Goal: Task Accomplishment & Management: Use online tool/utility

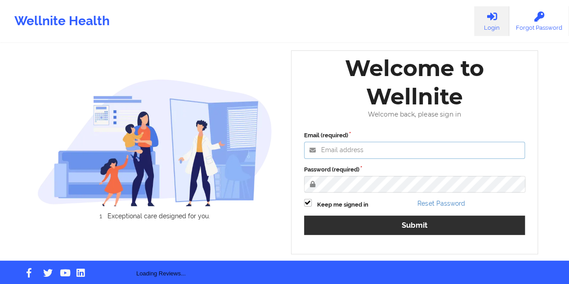
type input "[EMAIL_ADDRESS][DOMAIN_NAME]"
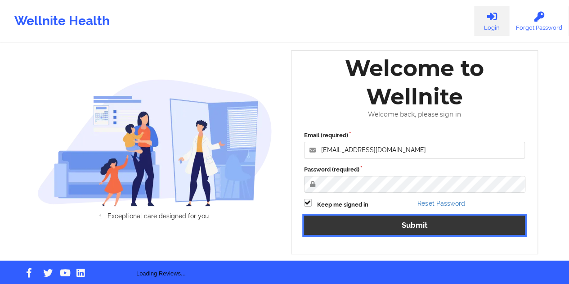
click at [417, 229] on button "Submit" at bounding box center [414, 224] width 221 height 19
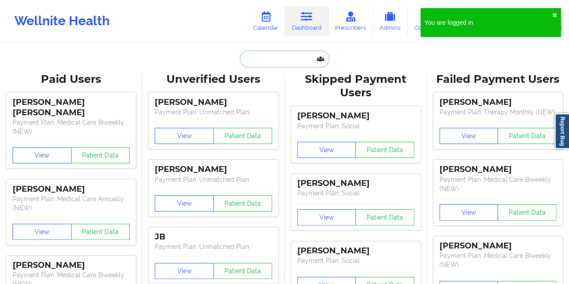
click at [281, 55] on input "text" at bounding box center [284, 58] width 89 height 17
paste input "[PERSON_NAME]"
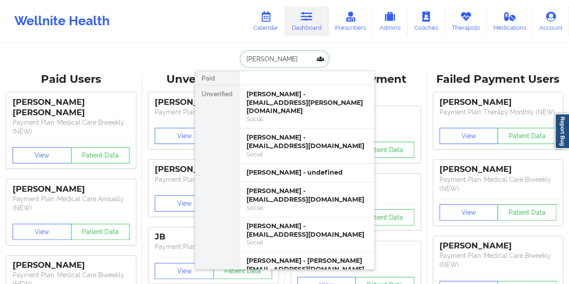
click at [280, 64] on input "[PERSON_NAME]" at bounding box center [284, 58] width 89 height 17
paste input "[EMAIL_ADDRESS][DOMAIN_NAME]"
type input "[EMAIL_ADDRESS][DOMAIN_NAME]"
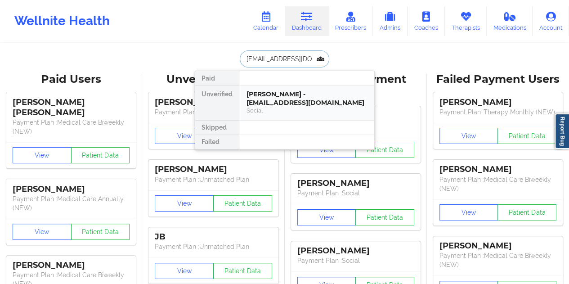
click at [299, 100] on div "[PERSON_NAME] - [EMAIL_ADDRESS][DOMAIN_NAME]" at bounding box center [306, 98] width 121 height 17
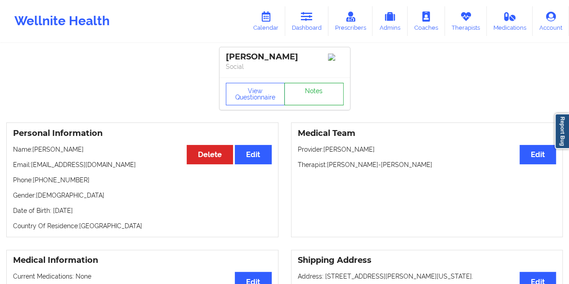
click at [311, 96] on link "Notes" at bounding box center [313, 94] width 59 height 22
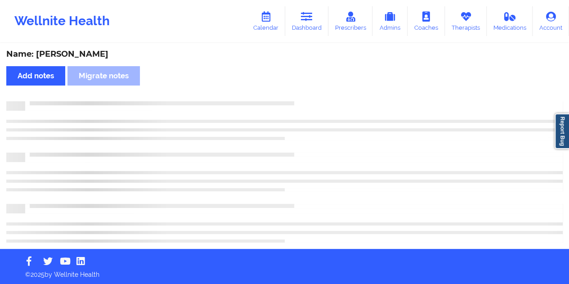
click at [108, 56] on div "Name: [PERSON_NAME]" at bounding box center [284, 54] width 556 height 10
copy div "[PERSON_NAME]"
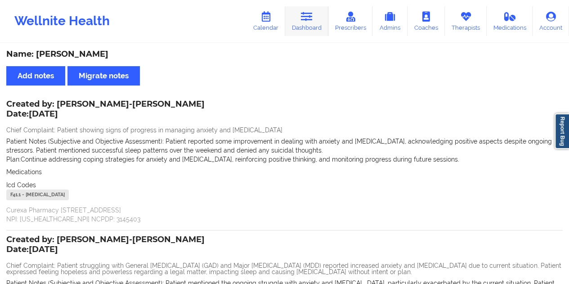
click at [310, 30] on link "Dashboard" at bounding box center [306, 21] width 43 height 30
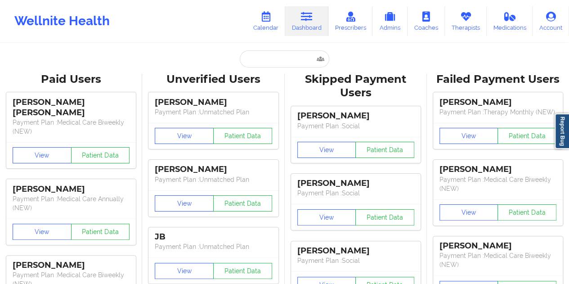
click at [262, 56] on input "text" at bounding box center [284, 58] width 89 height 17
paste input "[EMAIL_ADDRESS][DOMAIN_NAME]"
type input "[EMAIL_ADDRESS][DOMAIN_NAME]"
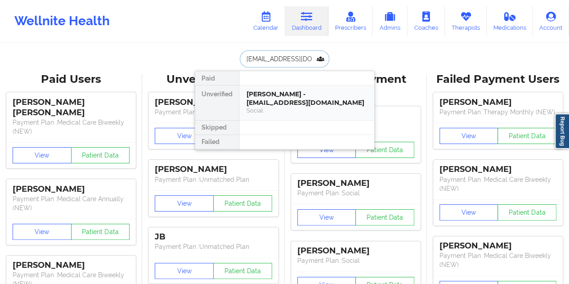
click at [278, 93] on div "[PERSON_NAME] - [EMAIL_ADDRESS][DOMAIN_NAME]" at bounding box center [306, 98] width 121 height 17
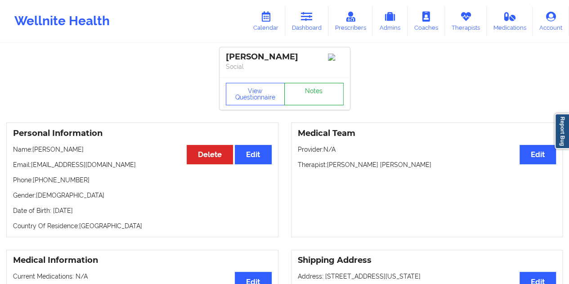
click at [299, 94] on link "Notes" at bounding box center [313, 94] width 59 height 22
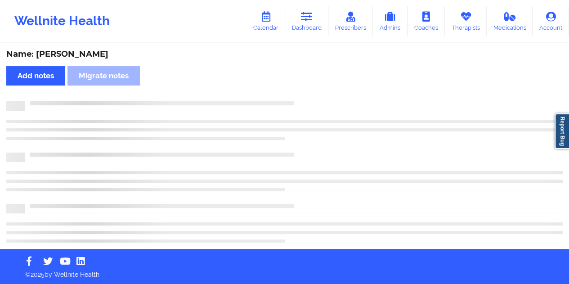
click at [89, 56] on div "Name: [PERSON_NAME]" at bounding box center [284, 54] width 556 height 10
copy div "Eyzaguirre"
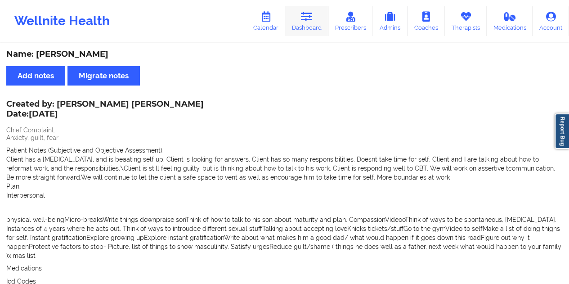
click at [312, 31] on link "Dashboard" at bounding box center [306, 21] width 43 height 30
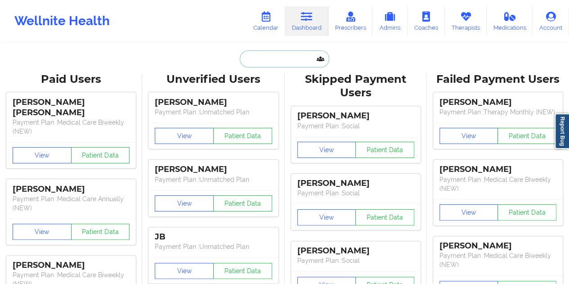
click at [272, 57] on input "text" at bounding box center [284, 58] width 89 height 17
paste input "[EMAIL_ADDRESS][DOMAIN_NAME]"
type input "[EMAIL_ADDRESS][DOMAIN_NAME]"
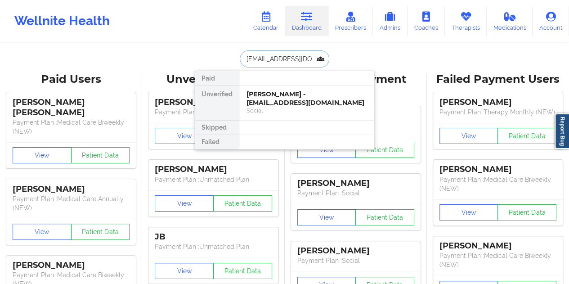
click at [288, 103] on div "[PERSON_NAME] - [EMAIL_ADDRESS][DOMAIN_NAME]" at bounding box center [306, 98] width 121 height 17
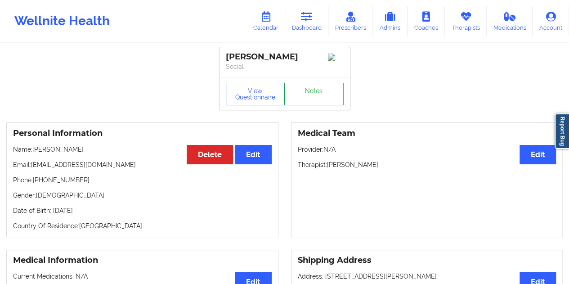
click at [299, 98] on link "Notes" at bounding box center [313, 94] width 59 height 22
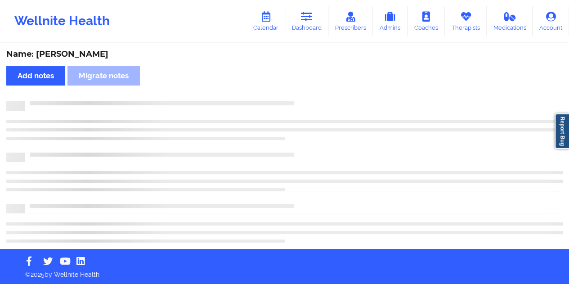
click at [89, 53] on div "Name: [PERSON_NAME]" at bounding box center [284, 54] width 556 height 10
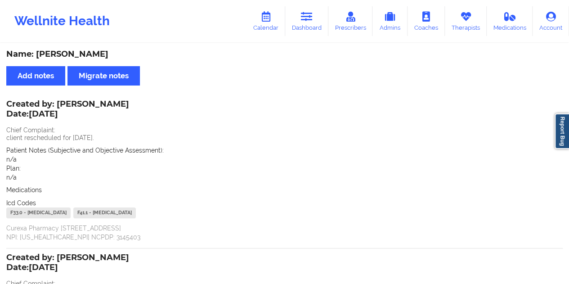
copy div "[PERSON_NAME]"
click at [310, 30] on link "Dashboard" at bounding box center [306, 21] width 43 height 30
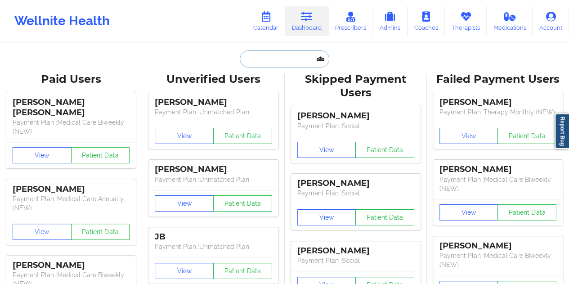
click at [265, 63] on input "text" at bounding box center [284, 58] width 89 height 17
paste input "[EMAIL_ADDRESS][DOMAIN_NAME]"
type input "[EMAIL_ADDRESS][DOMAIN_NAME]"
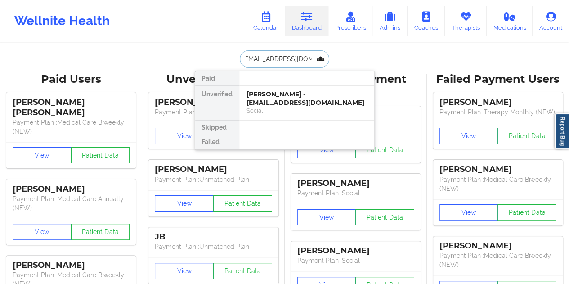
click at [286, 94] on div "[PERSON_NAME] - [EMAIL_ADDRESS][DOMAIN_NAME]" at bounding box center [306, 98] width 121 height 17
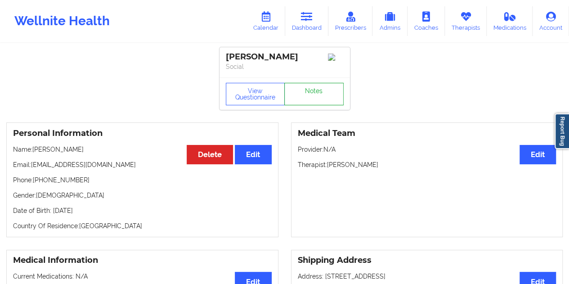
click at [308, 95] on link "Notes" at bounding box center [313, 94] width 59 height 22
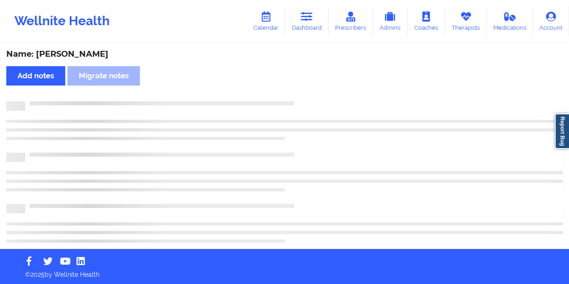
click at [92, 54] on div "Name: [PERSON_NAME]" at bounding box center [284, 54] width 556 height 10
copy div "[PERSON_NAME]"
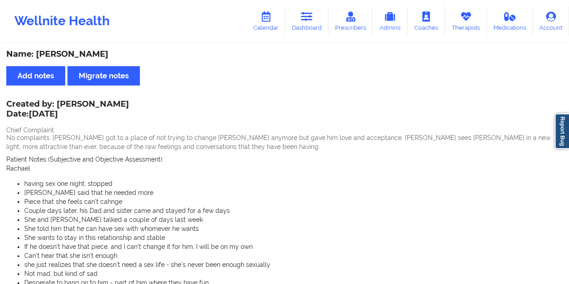
copy div "[PERSON_NAME]"
click at [303, 30] on link "Dashboard" at bounding box center [306, 21] width 43 height 30
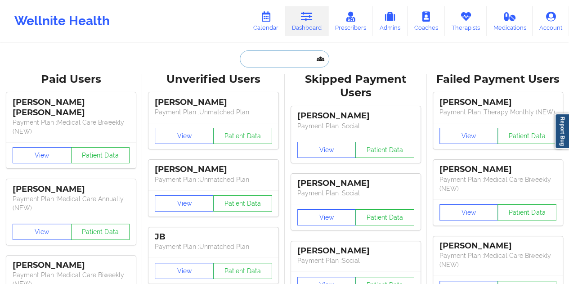
click at [264, 57] on input "text" at bounding box center [284, 58] width 89 height 17
paste input "[EMAIL_ADDRESS][DOMAIN_NAME]"
type input "[EMAIL_ADDRESS][DOMAIN_NAME]"
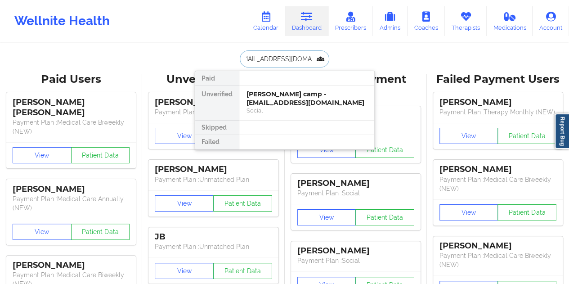
click at [281, 98] on div "[PERSON_NAME] camp - [EMAIL_ADDRESS][DOMAIN_NAME]" at bounding box center [306, 98] width 121 height 17
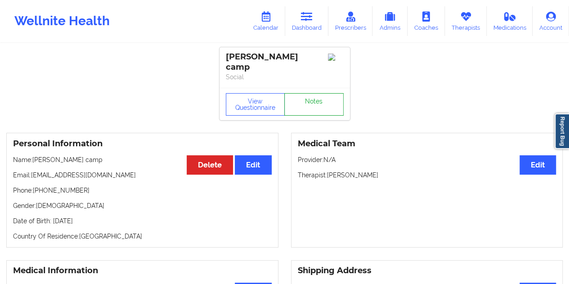
click at [301, 94] on link "Notes" at bounding box center [313, 104] width 59 height 22
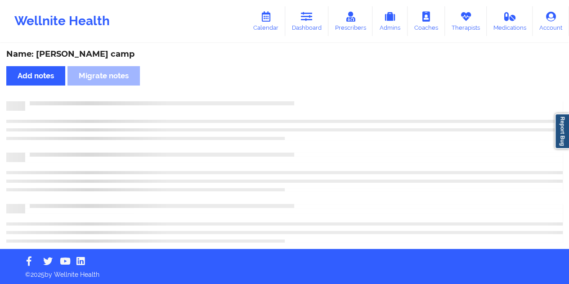
click at [89, 54] on div "Name: [PERSON_NAME] camp" at bounding box center [284, 54] width 556 height 10
copy div "camp"
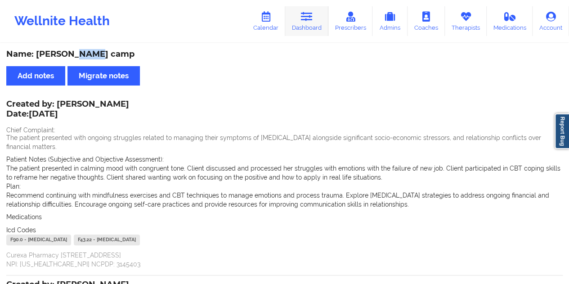
click at [313, 25] on link "Dashboard" at bounding box center [306, 21] width 43 height 30
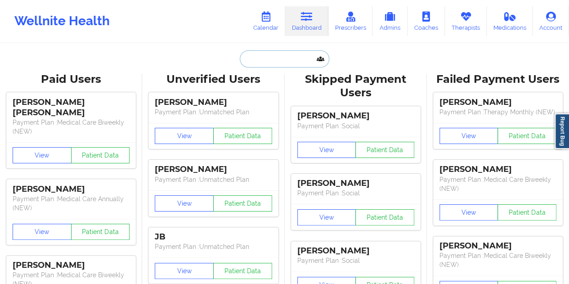
click at [272, 55] on input "text" at bounding box center [284, 58] width 89 height 17
paste input "[EMAIL_ADDRESS][DOMAIN_NAME]"
type input "[EMAIL_ADDRESS][DOMAIN_NAME]"
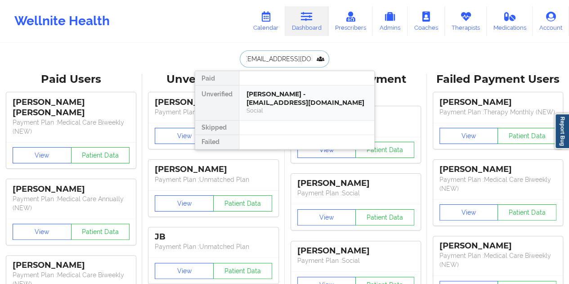
click at [295, 103] on div "[PERSON_NAME] - [EMAIL_ADDRESS][DOMAIN_NAME]" at bounding box center [306, 98] width 121 height 17
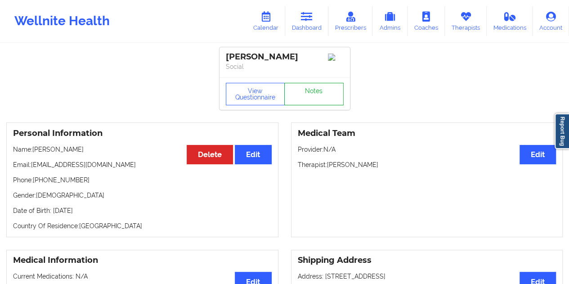
click at [315, 102] on link "Notes" at bounding box center [313, 94] width 59 height 22
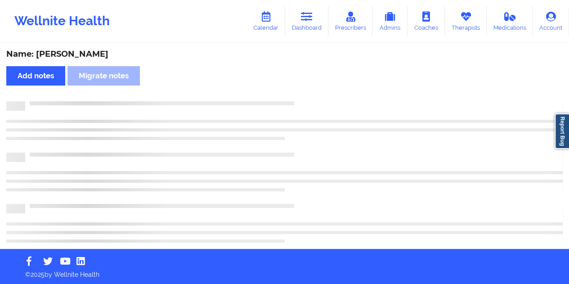
click at [94, 58] on div "Name: [PERSON_NAME]" at bounding box center [284, 54] width 556 height 10
copy div "[PERSON_NAME]"
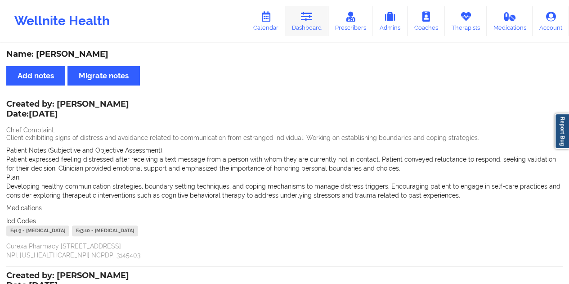
drag, startPoint x: 305, startPoint y: 24, endPoint x: 303, endPoint y: 29, distance: 5.7
click at [305, 24] on link "Dashboard" at bounding box center [306, 21] width 43 height 30
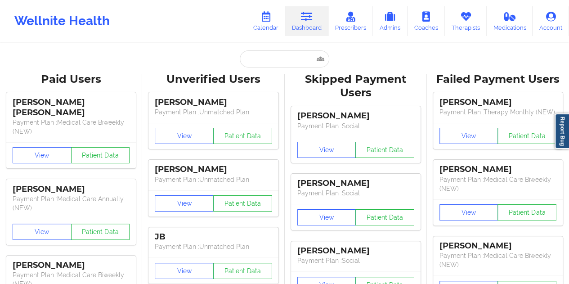
click at [264, 52] on input "text" at bounding box center [284, 58] width 89 height 17
paste input "[EMAIL_ADDRESS][DOMAIN_NAME]"
type input "[EMAIL_ADDRESS][DOMAIN_NAME]"
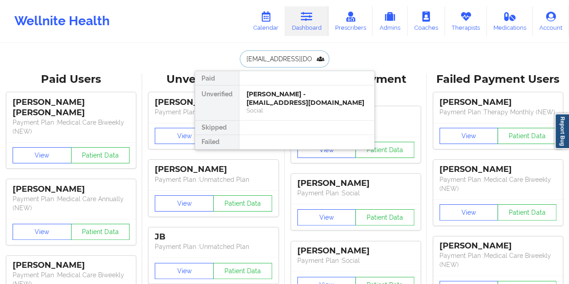
click at [265, 96] on div "[PERSON_NAME] - [EMAIL_ADDRESS][DOMAIN_NAME]" at bounding box center [306, 98] width 121 height 17
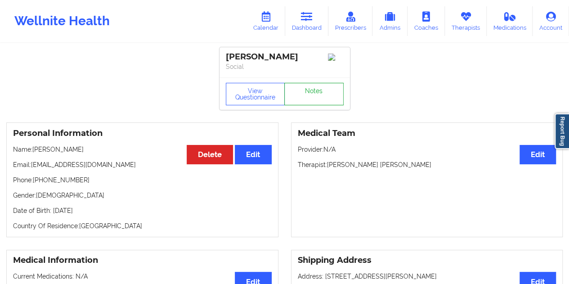
click at [301, 93] on link "Notes" at bounding box center [313, 94] width 59 height 22
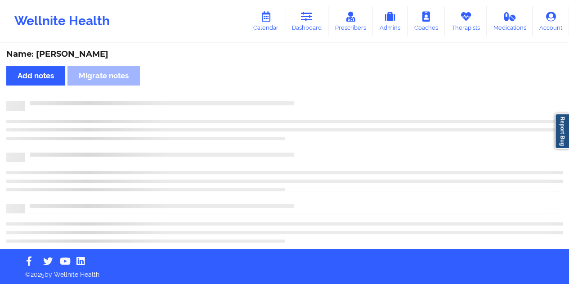
click at [71, 50] on div "Name: [PERSON_NAME]" at bounding box center [284, 54] width 556 height 10
copy div "[PERSON_NAME]"
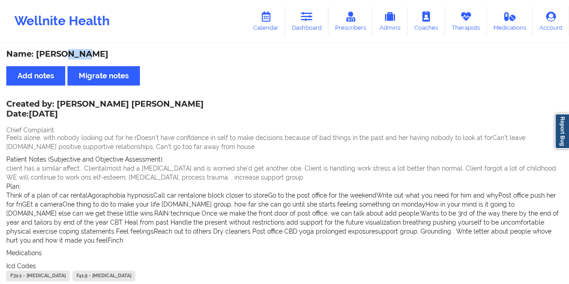
drag, startPoint x: 306, startPoint y: 25, endPoint x: 296, endPoint y: 40, distance: 18.1
click at [306, 25] on link "Dashboard" at bounding box center [306, 21] width 43 height 30
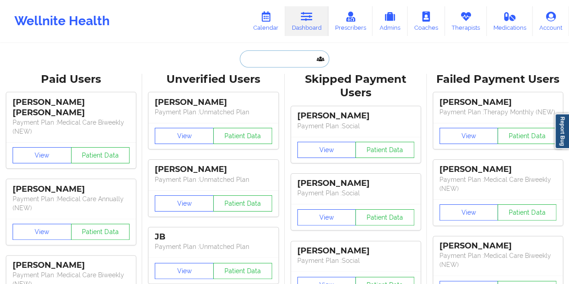
click at [259, 61] on input "text" at bounding box center [284, 58] width 89 height 17
paste input "[EMAIL_ADDRESS][DOMAIN_NAME]"
type input "[EMAIL_ADDRESS][DOMAIN_NAME]"
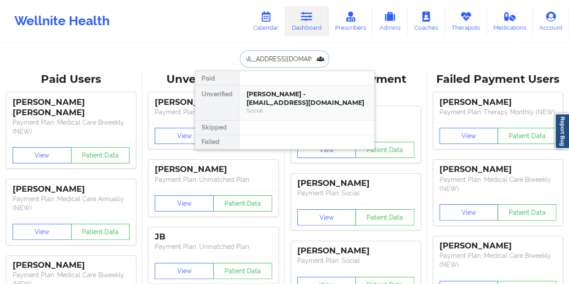
click at [270, 96] on div "[PERSON_NAME] - [EMAIL_ADDRESS][DOMAIN_NAME]" at bounding box center [306, 98] width 121 height 17
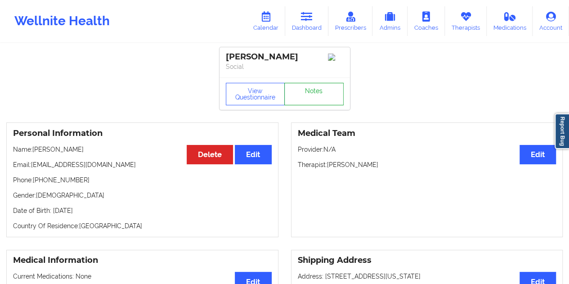
click at [305, 96] on link "Notes" at bounding box center [313, 94] width 59 height 22
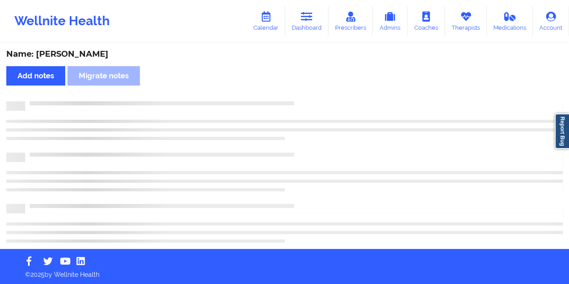
click at [80, 54] on div "Name: [PERSON_NAME]" at bounding box center [284, 54] width 556 height 10
copy div "[PERSON_NAME]"
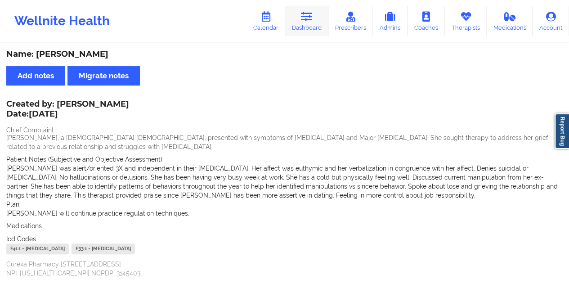
click at [311, 29] on link "Dashboard" at bounding box center [306, 21] width 43 height 30
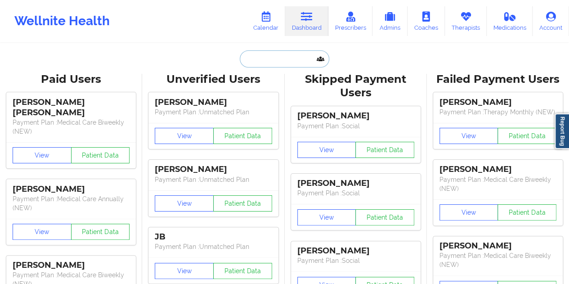
click at [281, 54] on input "text" at bounding box center [284, 58] width 89 height 17
paste input "[EMAIL_ADDRESS][DOMAIN_NAME]"
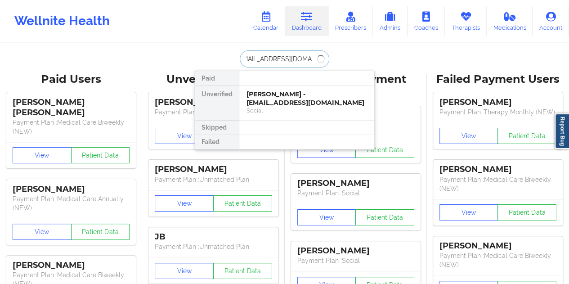
type input "[EMAIL_ADDRESS][DOMAIN_NAME]"
click at [282, 103] on div "[PERSON_NAME] - [PERSON_NAME][EMAIL_ADDRESS][DOMAIN_NAME]" at bounding box center [306, 98] width 121 height 17
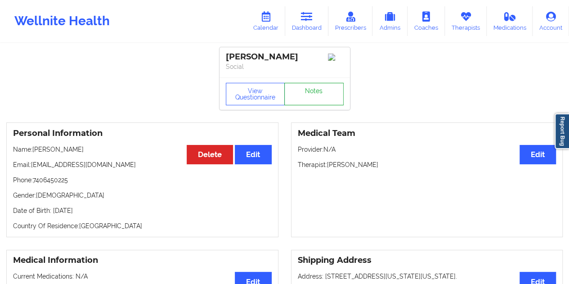
click at [303, 92] on link "Notes" at bounding box center [313, 94] width 59 height 22
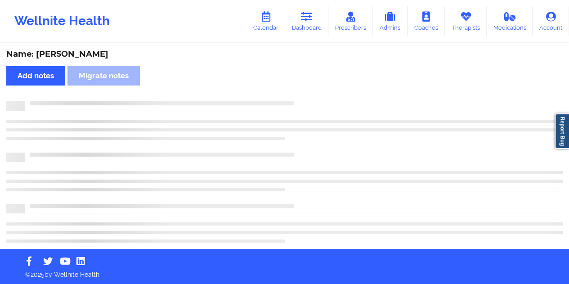
click at [99, 56] on div "Name: [PERSON_NAME]" at bounding box center [284, 54] width 556 height 10
copy div "[PERSON_NAME]"
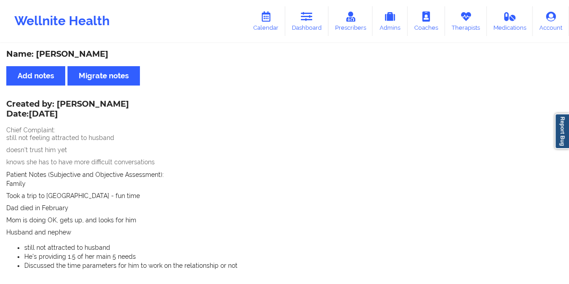
click at [311, 22] on icon at bounding box center [307, 17] width 12 height 10
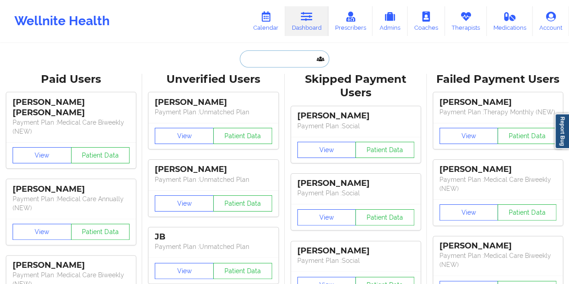
click at [273, 61] on input "text" at bounding box center [284, 58] width 89 height 17
paste input "[EMAIL_ADDRESS][DOMAIN_NAME]"
type input "[EMAIL_ADDRESS][DOMAIN_NAME]"
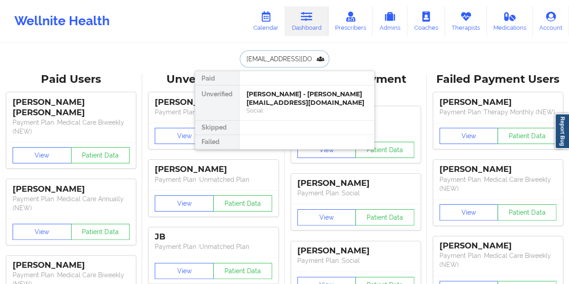
scroll to position [0, 11]
click at [284, 101] on div "[PERSON_NAME] - [EMAIL_ADDRESS][DOMAIN_NAME]" at bounding box center [306, 98] width 121 height 17
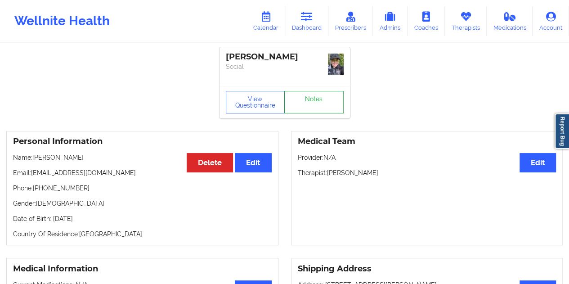
click at [318, 102] on link "Notes" at bounding box center [313, 102] width 59 height 22
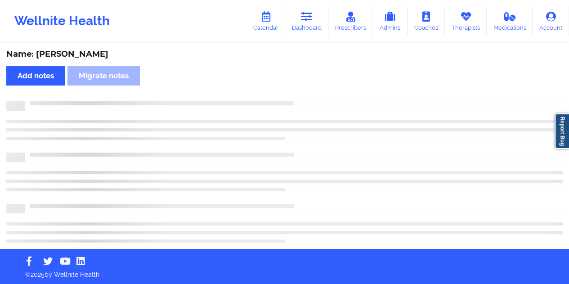
click at [101, 52] on div "Name: [PERSON_NAME]" at bounding box center [284, 54] width 556 height 10
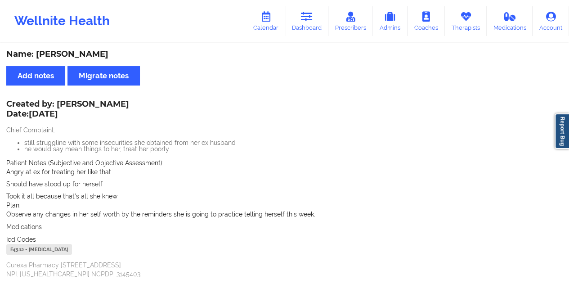
click at [198, 72] on div "Name: [PERSON_NAME] Add notes Migrate notes Created by: [PERSON_NAME] Date: [DA…" at bounding box center [284, 259] width 569 height 430
drag, startPoint x: 115, startPoint y: 53, endPoint x: 38, endPoint y: 51, distance: 76.9
click at [38, 51] on div "Name: [PERSON_NAME]" at bounding box center [284, 54] width 556 height 10
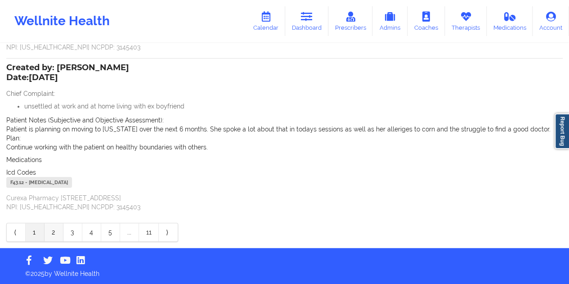
click at [49, 228] on link "2" at bounding box center [54, 232] width 19 height 18
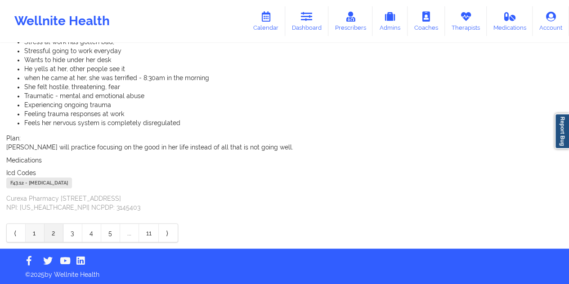
click at [36, 233] on link "1" at bounding box center [35, 232] width 19 height 18
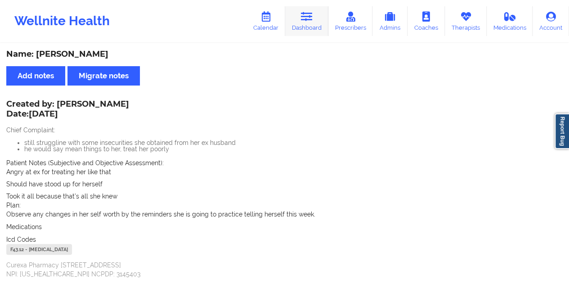
click at [314, 22] on link "Dashboard" at bounding box center [306, 21] width 43 height 30
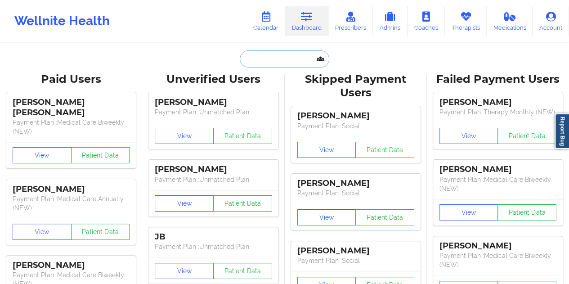
click at [262, 64] on input "text" at bounding box center [284, 58] width 89 height 17
paste input "[EMAIL_ADDRESS][DOMAIN_NAME]"
type input "[EMAIL_ADDRESS][DOMAIN_NAME]"
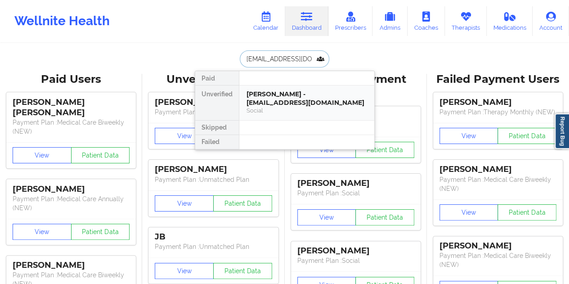
click at [287, 107] on div "Social" at bounding box center [306, 111] width 121 height 8
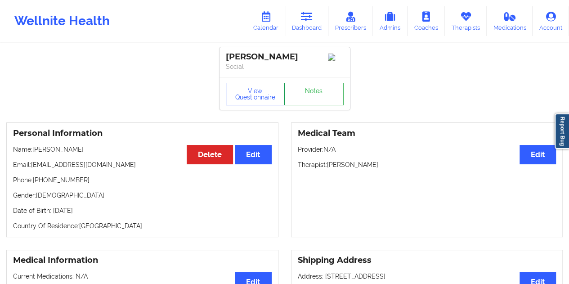
click at [308, 94] on link "Notes" at bounding box center [313, 94] width 59 height 22
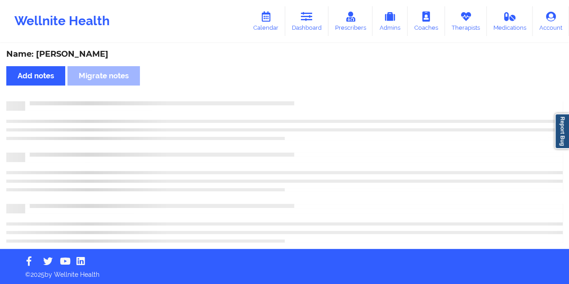
click at [76, 52] on div "Name: [PERSON_NAME]" at bounding box center [284, 54] width 556 height 10
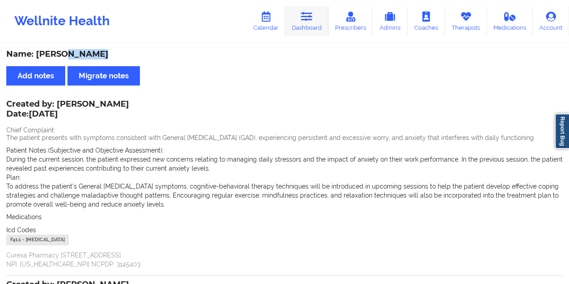
click at [316, 17] on link "Dashboard" at bounding box center [306, 21] width 43 height 30
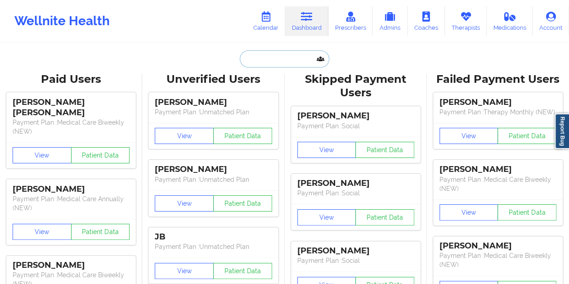
click at [270, 57] on input "text" at bounding box center [284, 58] width 89 height 17
paste input "[EMAIL_ADDRESS][DOMAIN_NAME]"
type input "[EMAIL_ADDRESS][DOMAIN_NAME]"
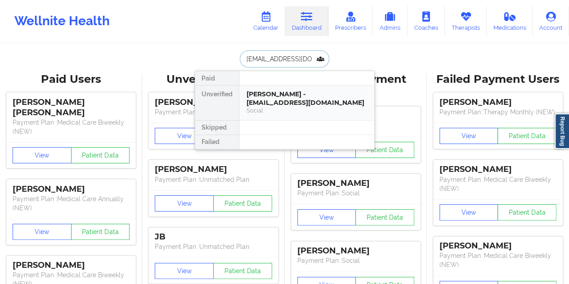
click at [278, 106] on div "[PERSON_NAME] - [EMAIL_ADDRESS][DOMAIN_NAME]" at bounding box center [306, 98] width 121 height 17
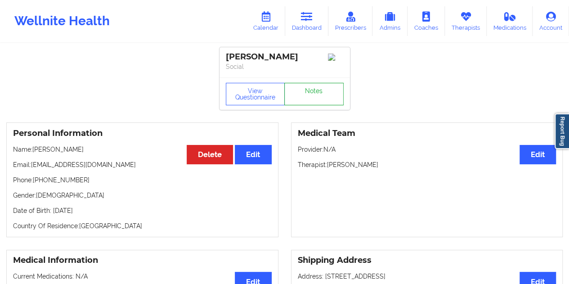
click at [313, 92] on link "Notes" at bounding box center [313, 94] width 59 height 22
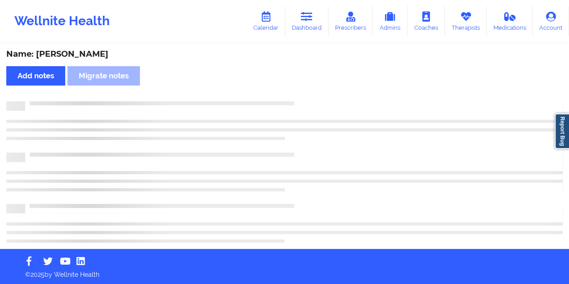
click at [77, 51] on div "Name: [PERSON_NAME]" at bounding box center [284, 54] width 556 height 10
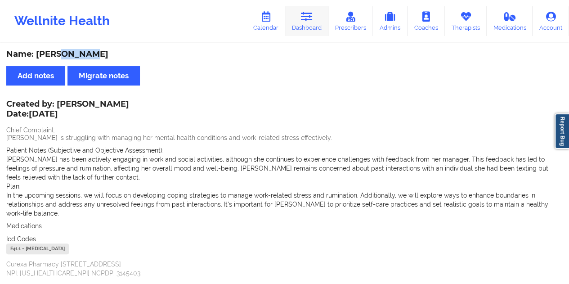
click at [326, 33] on link "Dashboard" at bounding box center [306, 21] width 43 height 30
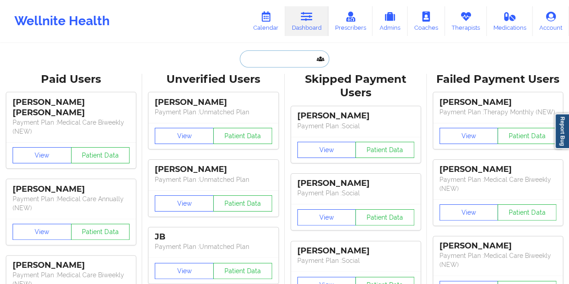
click at [296, 59] on input "text" at bounding box center [284, 58] width 89 height 17
paste input "[EMAIL_ADDRESS][DOMAIN_NAME]"
type input "[EMAIL_ADDRESS][DOMAIN_NAME]"
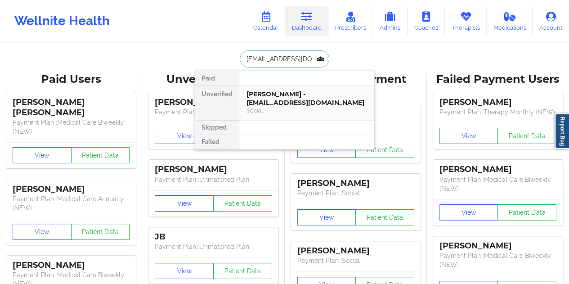
click at [264, 106] on div "[PERSON_NAME] - [EMAIL_ADDRESS][DOMAIN_NAME]" at bounding box center [306, 98] width 121 height 17
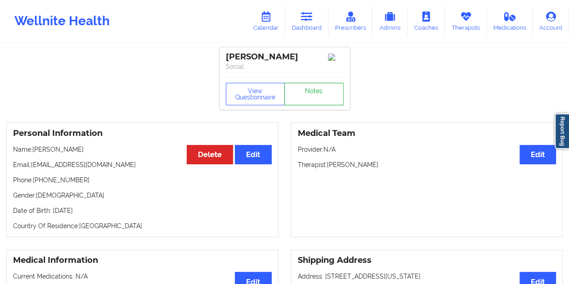
click at [319, 98] on link "Notes" at bounding box center [313, 94] width 59 height 22
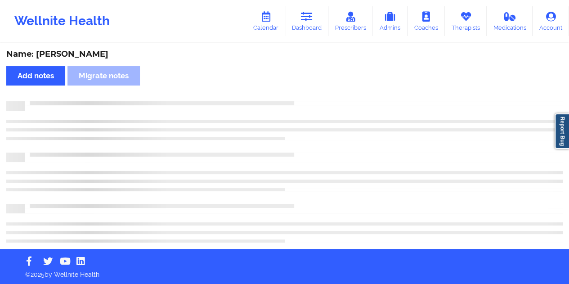
click at [94, 53] on div "Name: [PERSON_NAME]" at bounding box center [284, 54] width 556 height 10
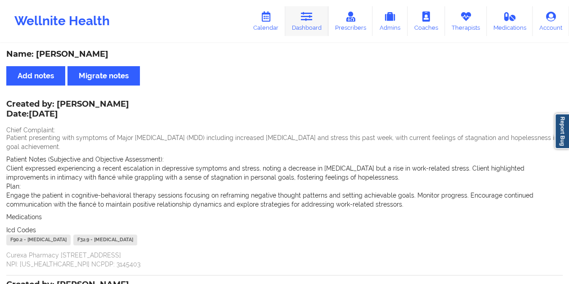
click at [317, 30] on link "Dashboard" at bounding box center [306, 21] width 43 height 30
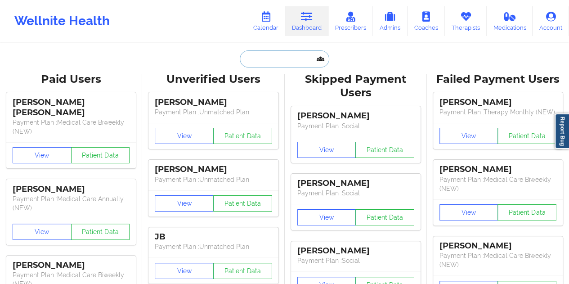
click at [263, 66] on input "text" at bounding box center [284, 58] width 89 height 17
paste input "[EMAIL_ADDRESS][DOMAIN_NAME]"
type input "[EMAIL_ADDRESS][DOMAIN_NAME]"
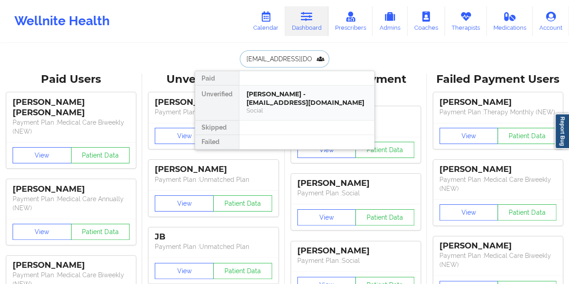
click at [282, 107] on div "Social" at bounding box center [306, 111] width 121 height 8
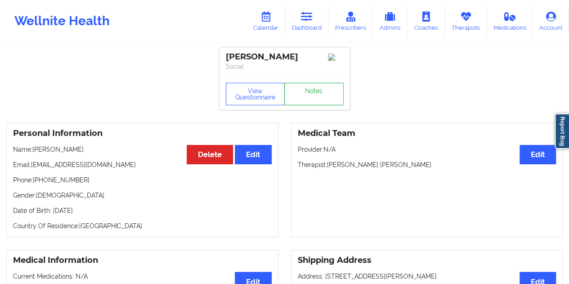
click at [312, 98] on link "Notes" at bounding box center [313, 94] width 59 height 22
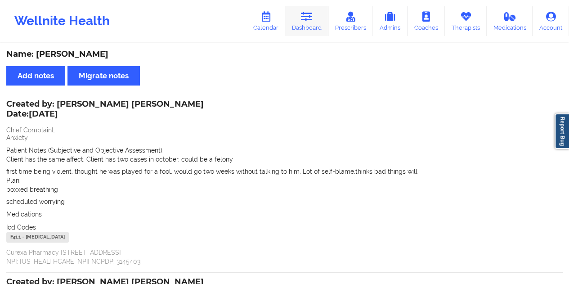
click at [314, 27] on link "Dashboard" at bounding box center [306, 21] width 43 height 30
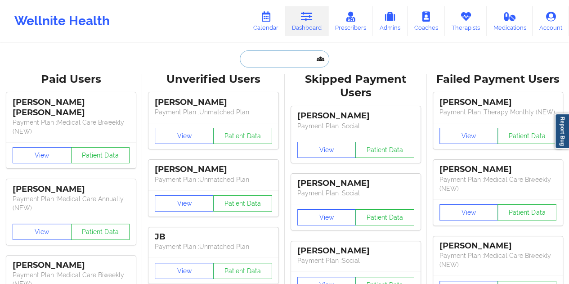
click at [282, 55] on input "text" at bounding box center [284, 58] width 89 height 17
paste input "[PHONE_NUMBER]"
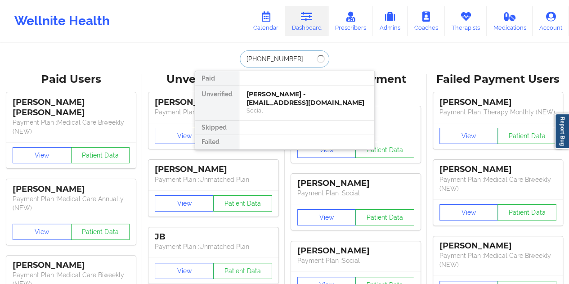
type input "[PHONE_NUMBER]"
click at [292, 121] on div at bounding box center [306, 128] width 135 height 14
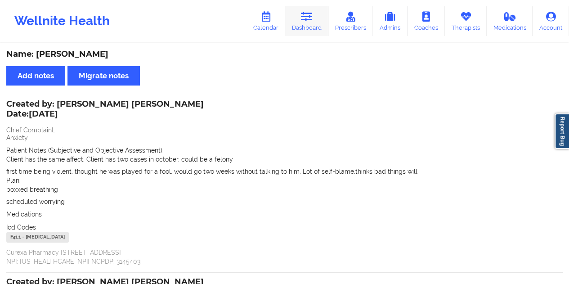
click at [320, 12] on link "Dashboard" at bounding box center [306, 21] width 43 height 30
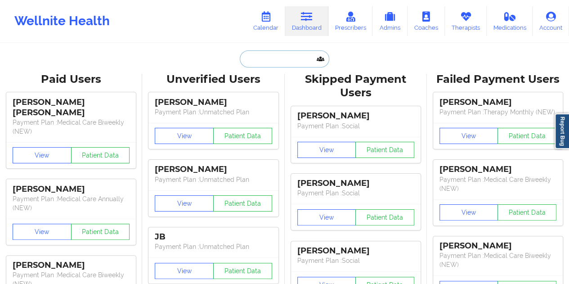
click at [274, 54] on input "text" at bounding box center [284, 58] width 89 height 17
paste input "[EMAIL_ADDRESS][DOMAIN_NAME]"
type input "[EMAIL_ADDRESS][DOMAIN_NAME]"
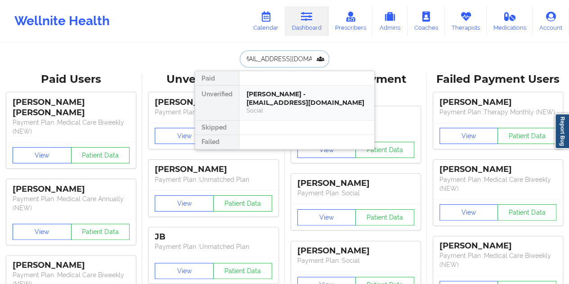
click at [281, 101] on div "[PERSON_NAME] - [EMAIL_ADDRESS][DOMAIN_NAME]" at bounding box center [306, 98] width 121 height 17
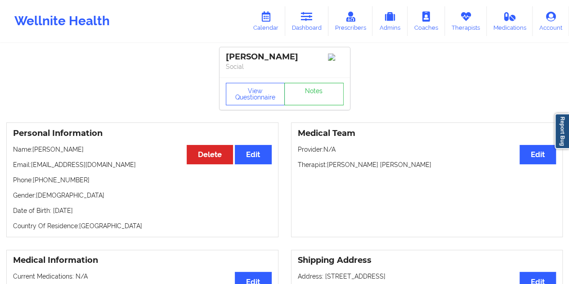
click at [309, 90] on div "View Questionnaire Notes" at bounding box center [284, 93] width 130 height 32
click at [309, 105] on link "Notes" at bounding box center [313, 94] width 59 height 22
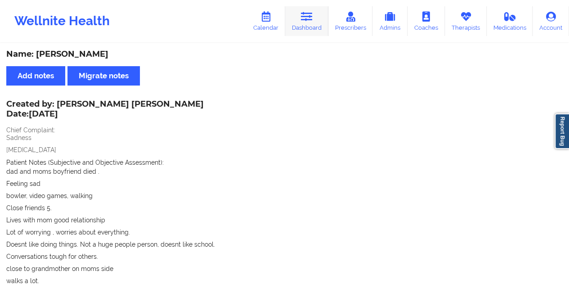
click at [310, 21] on icon at bounding box center [307, 17] width 12 height 10
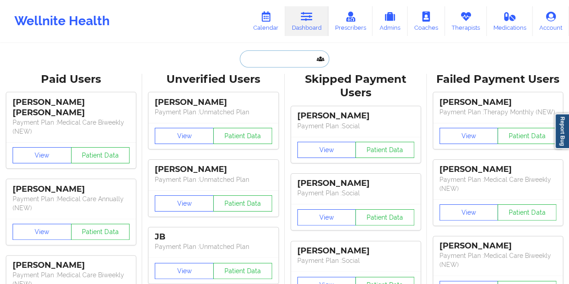
click at [282, 60] on input "text" at bounding box center [284, 58] width 89 height 17
paste input "[EMAIL_ADDRESS][DOMAIN_NAME]"
type input "[EMAIL_ADDRESS][DOMAIN_NAME]"
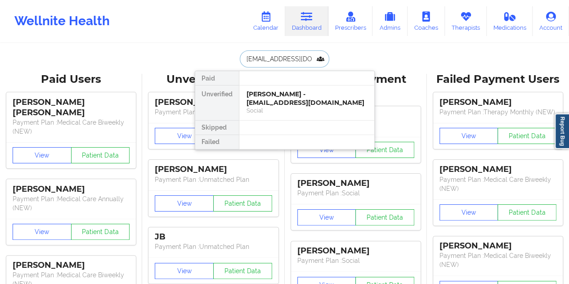
scroll to position [0, 1]
click at [301, 108] on div "Social" at bounding box center [306, 111] width 121 height 8
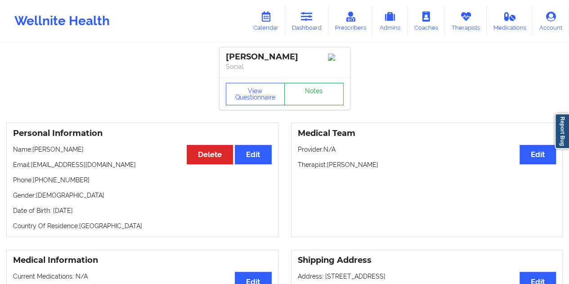
click at [308, 98] on link "Notes" at bounding box center [313, 94] width 59 height 22
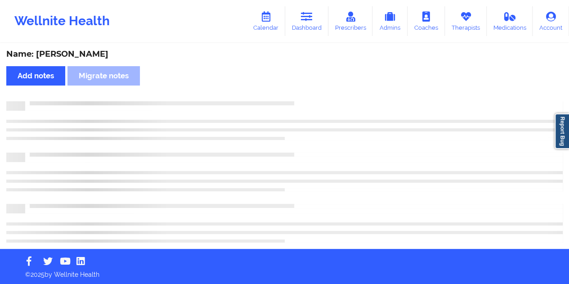
click at [84, 49] on div "Name: [PERSON_NAME]" at bounding box center [284, 54] width 556 height 10
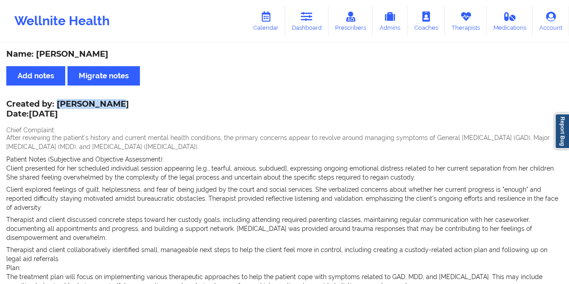
drag, startPoint x: 116, startPoint y: 105, endPoint x: 58, endPoint y: 102, distance: 57.6
click at [58, 102] on div "Created by: [PERSON_NAME] Date: [DATE]" at bounding box center [67, 109] width 123 height 21
click at [303, 16] on icon at bounding box center [307, 17] width 12 height 10
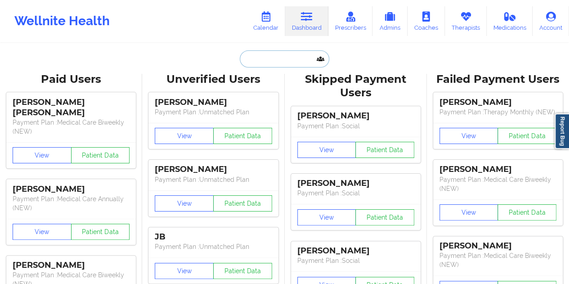
click at [273, 60] on input "text" at bounding box center [284, 58] width 89 height 17
paste input "[EMAIL_ADDRESS][DOMAIN_NAME]"
type input "[EMAIL_ADDRESS][DOMAIN_NAME]"
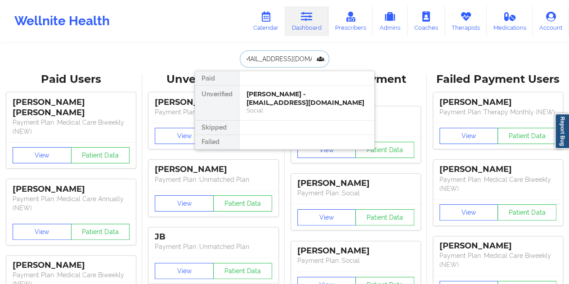
click at [290, 105] on div "[PERSON_NAME] - [EMAIL_ADDRESS][DOMAIN_NAME]" at bounding box center [306, 98] width 121 height 17
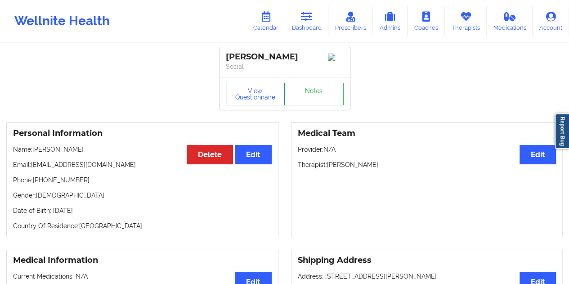
click at [306, 97] on link "Notes" at bounding box center [313, 94] width 59 height 22
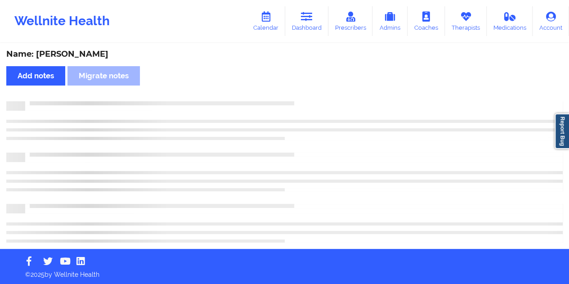
click at [78, 52] on div "Name: [PERSON_NAME]" at bounding box center [284, 54] width 556 height 10
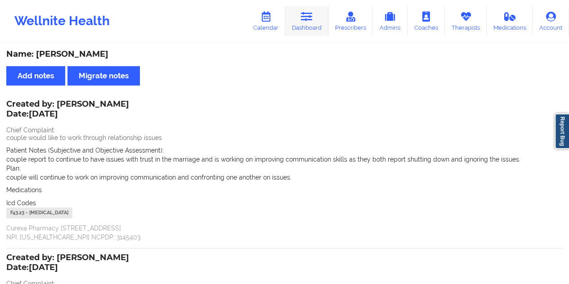
click at [319, 18] on link "Dashboard" at bounding box center [306, 21] width 43 height 30
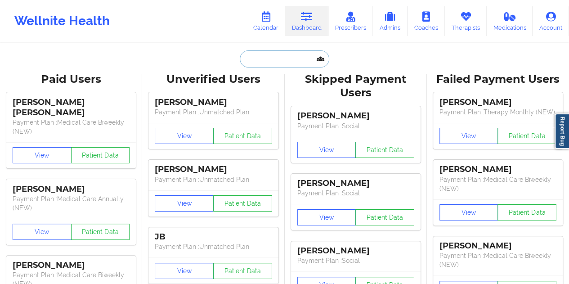
click at [273, 55] on input "text" at bounding box center [284, 58] width 89 height 17
paste input "[EMAIL_ADDRESS][DOMAIN_NAME]"
type input "[EMAIL_ADDRESS][DOMAIN_NAME]"
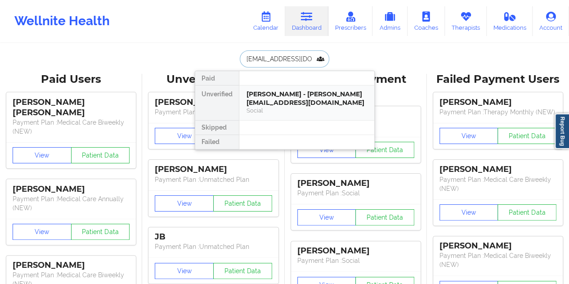
click at [281, 98] on div "[PERSON_NAME] - [PERSON_NAME][EMAIL_ADDRESS][DOMAIN_NAME]" at bounding box center [306, 98] width 121 height 17
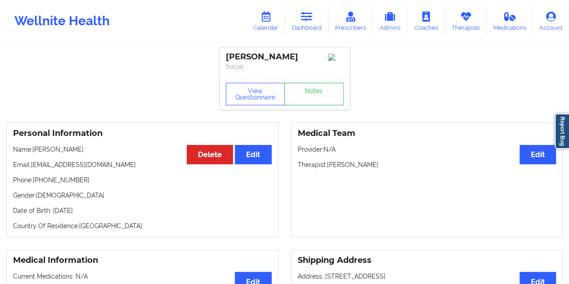
drag, startPoint x: 76, startPoint y: 151, endPoint x: 50, endPoint y: 152, distance: 25.2
click at [50, 152] on p "Name: [PERSON_NAME]" at bounding box center [142, 149] width 259 height 9
click at [95, 148] on p "Name: [PERSON_NAME]" at bounding box center [142, 149] width 259 height 9
drag, startPoint x: 76, startPoint y: 155, endPoint x: 33, endPoint y: 153, distance: 42.7
click at [33, 153] on p "Name: [PERSON_NAME]" at bounding box center [142, 149] width 259 height 9
